Goal: Task Accomplishment & Management: Complete application form

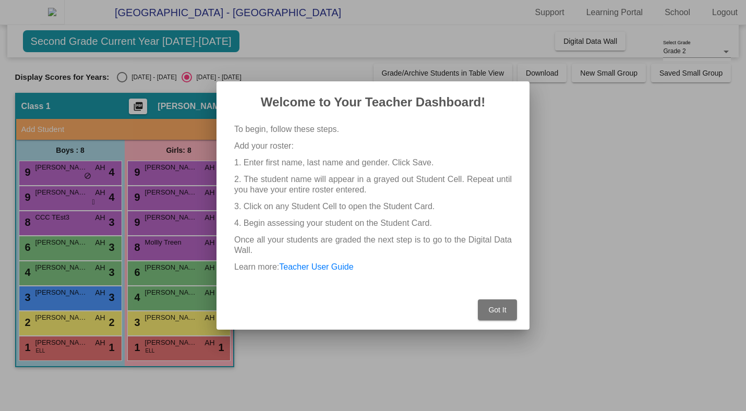
click at [500, 314] on button "Got It" at bounding box center [497, 309] width 39 height 21
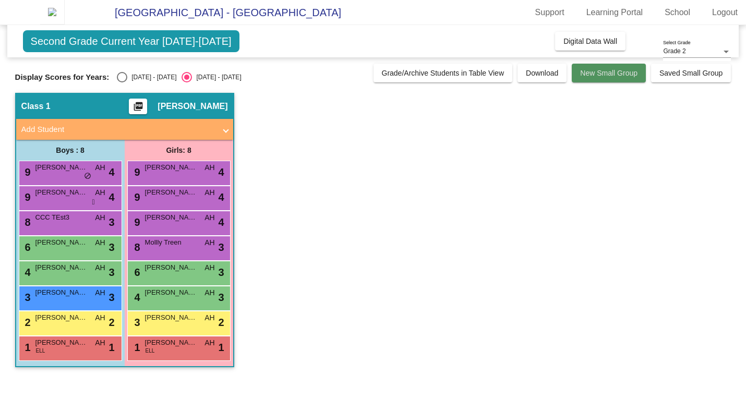
click at [600, 77] on span "New Small Group" at bounding box center [608, 73] width 57 height 8
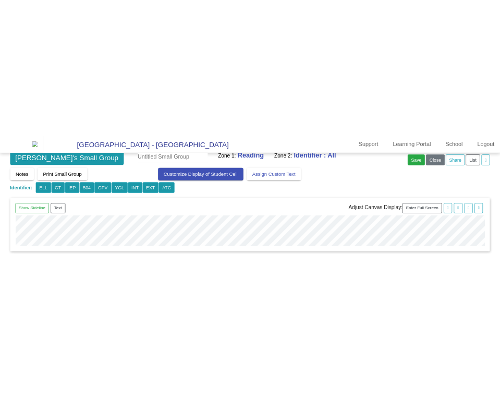
scroll to position [21, 0]
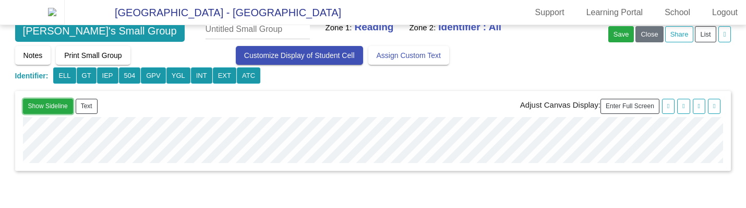
click at [44, 105] on button "Show Sideline" at bounding box center [48, 106] width 50 height 15
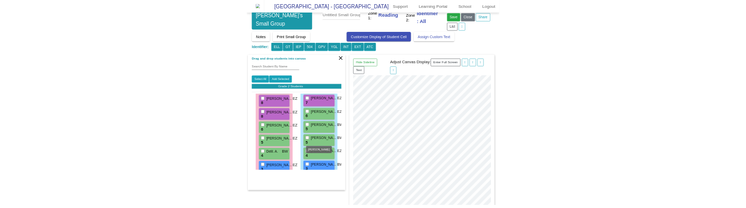
scroll to position [0, 0]
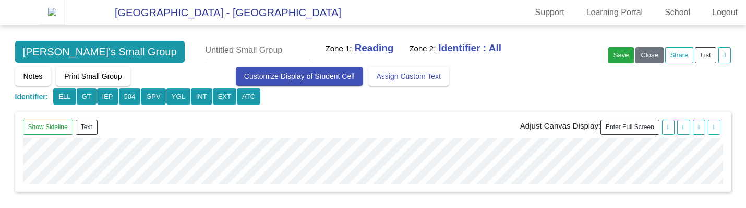
scroll to position [44, 0]
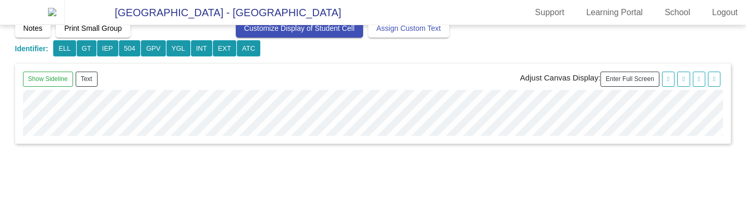
scroll to position [12, 0]
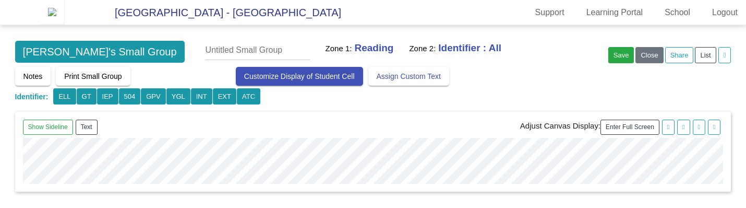
click at [503, 67] on div "Aisha's Small Group Zone 1: Reading Zone 2: Identifier : All Save Close Add Sub…" at bounding box center [373, 54] width 716 height 26
click at [49, 18] on img at bounding box center [52, 12] width 25 height 25
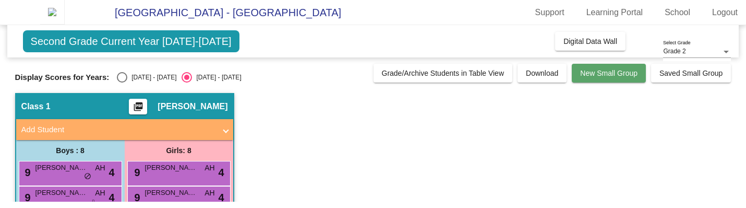
click at [584, 77] on span "New Small Group" at bounding box center [608, 73] width 57 height 8
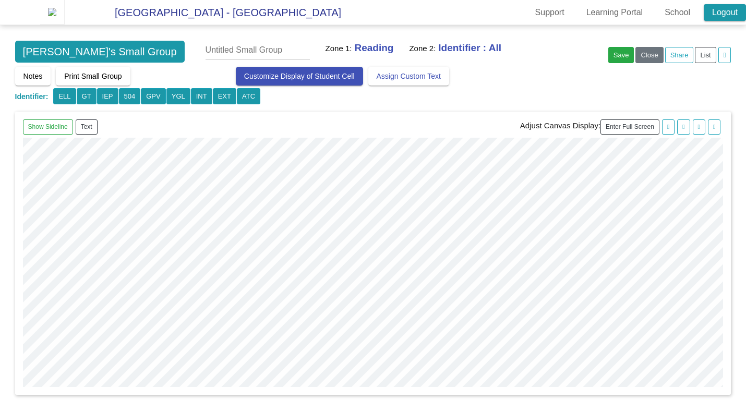
click at [707, 19] on link "Logout" at bounding box center [725, 12] width 42 height 17
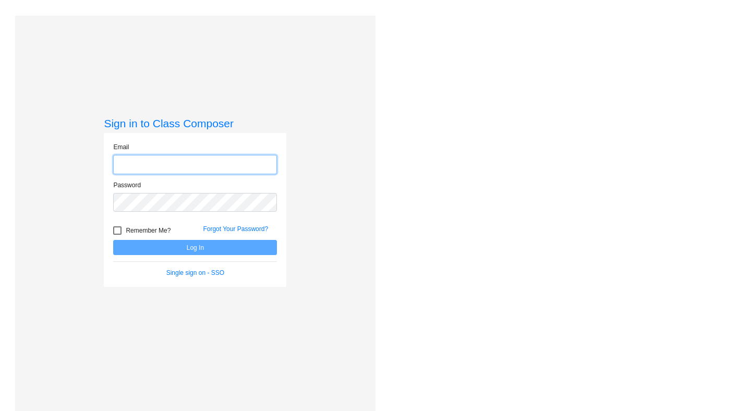
type input "harnoor@classcomposer.com"
